Goal: Browse casually: Explore the website without a specific task or goal

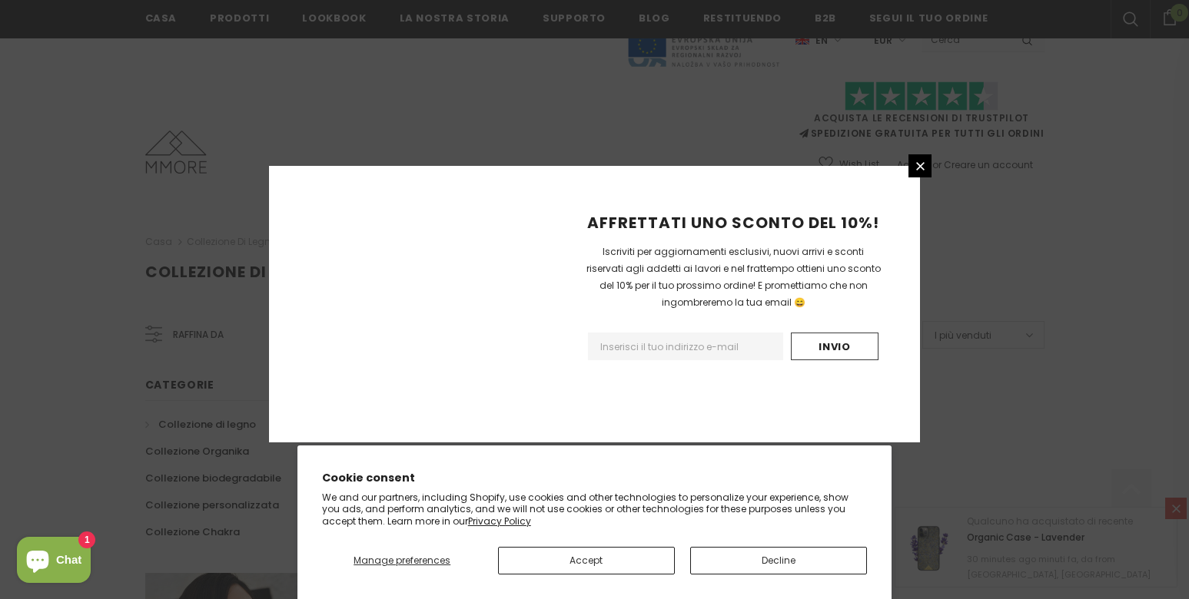
scroll to position [976, 0]
